Goal: Transaction & Acquisition: Purchase product/service

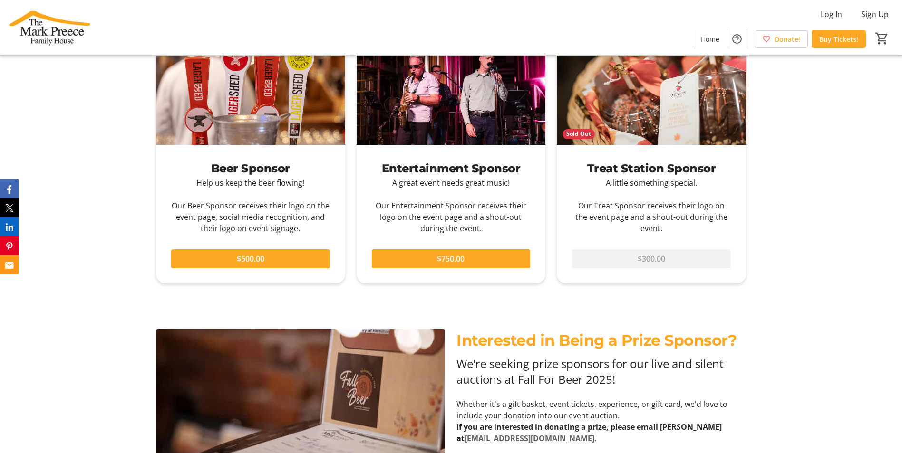
scroll to position [1081, 0]
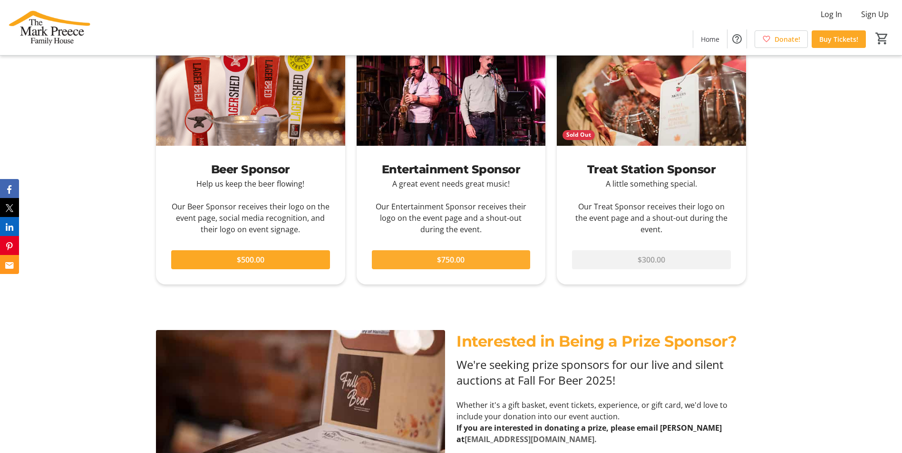
click at [448, 259] on span "$750.00" at bounding box center [451, 259] width 28 height 11
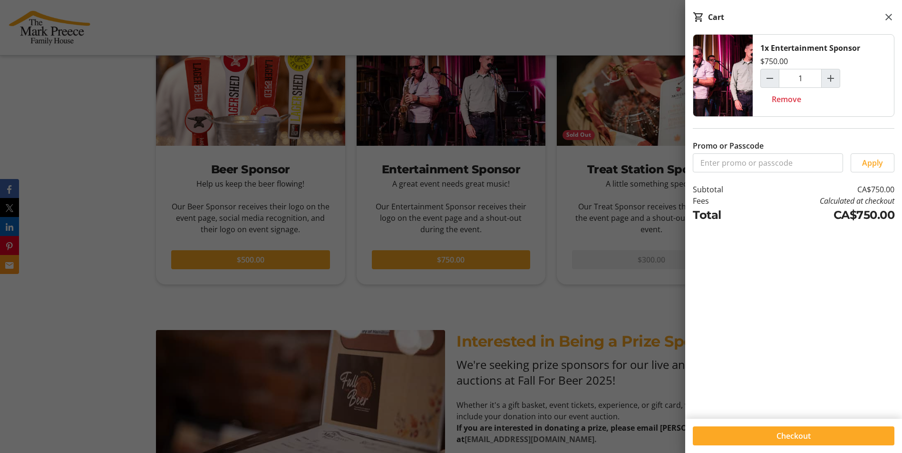
click at [633, 294] on div at bounding box center [451, 283] width 902 height 2728
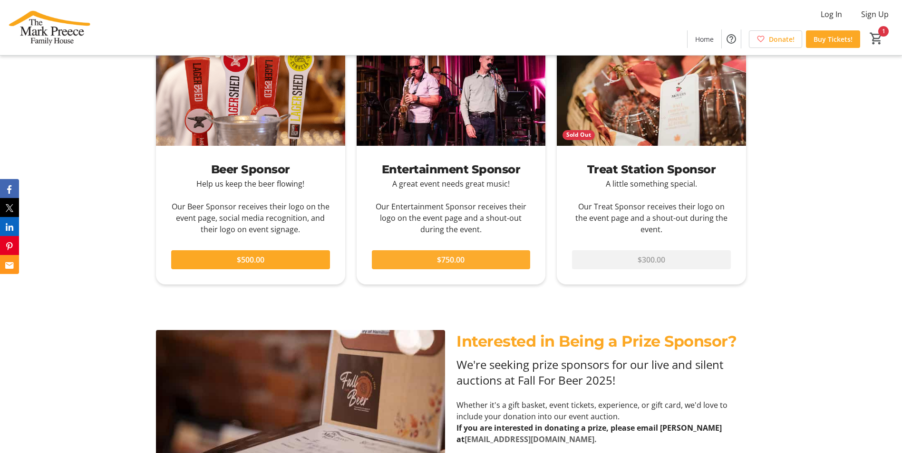
click at [417, 259] on span at bounding box center [451, 260] width 159 height 23
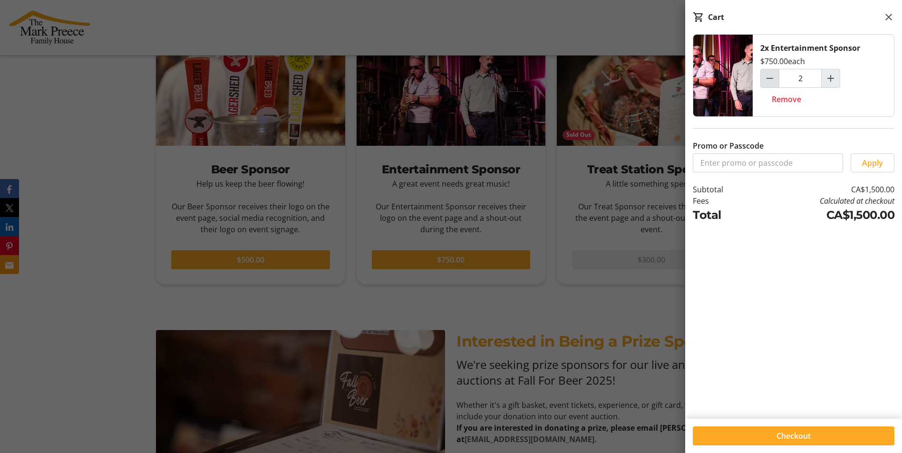
click at [767, 78] on mat-icon "Decrement by one" at bounding box center [769, 78] width 11 height 11
type input "1"
click at [826, 429] on span at bounding box center [793, 436] width 202 height 23
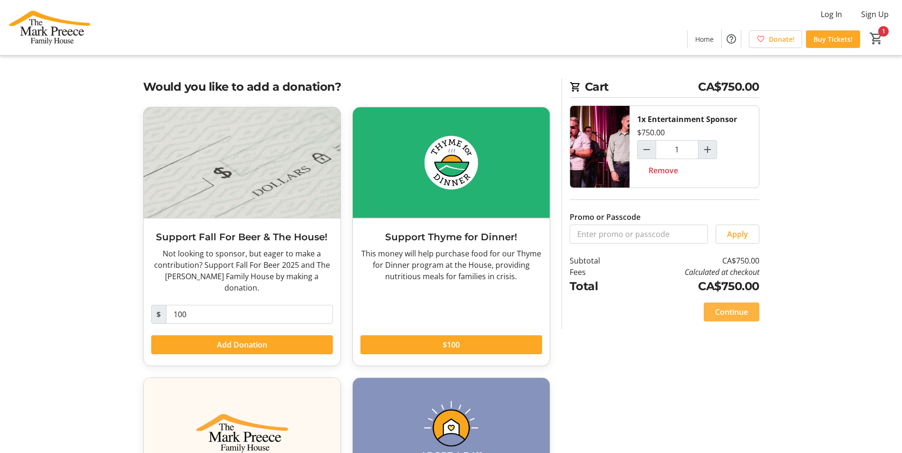
click at [724, 316] on span "Continue" at bounding box center [731, 312] width 33 height 11
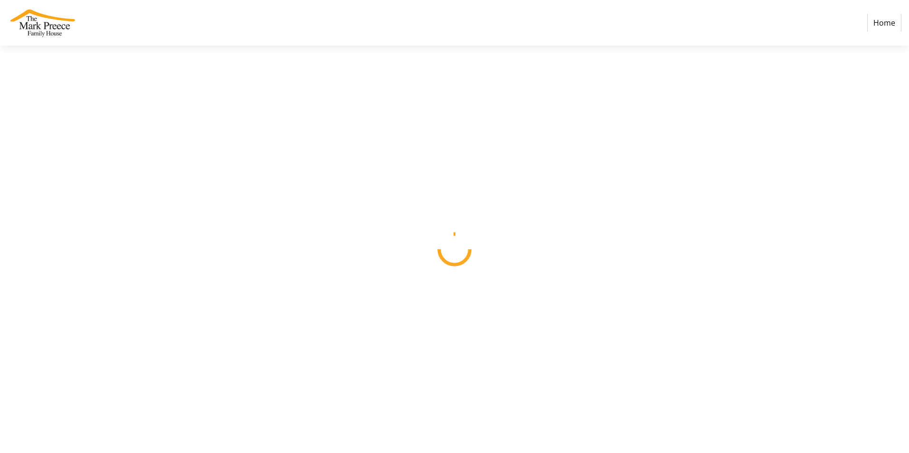
select select "CA"
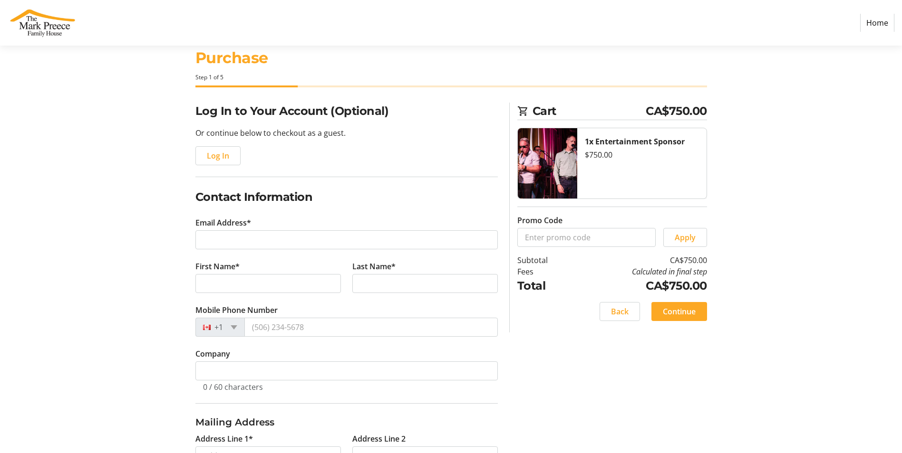
scroll to position [19, 0]
